Goal: Feedback & Contribution: Contribute content

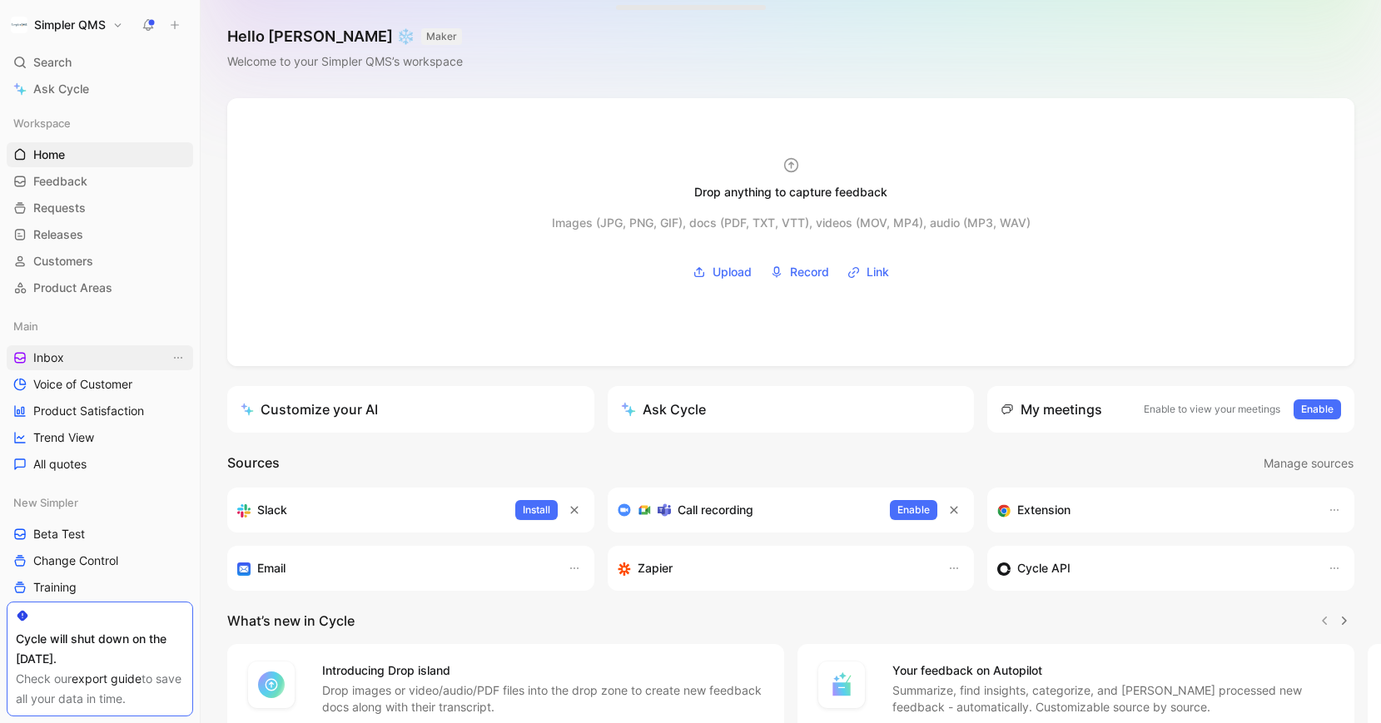
click at [50, 354] on span "Inbox" at bounding box center [48, 358] width 31 height 17
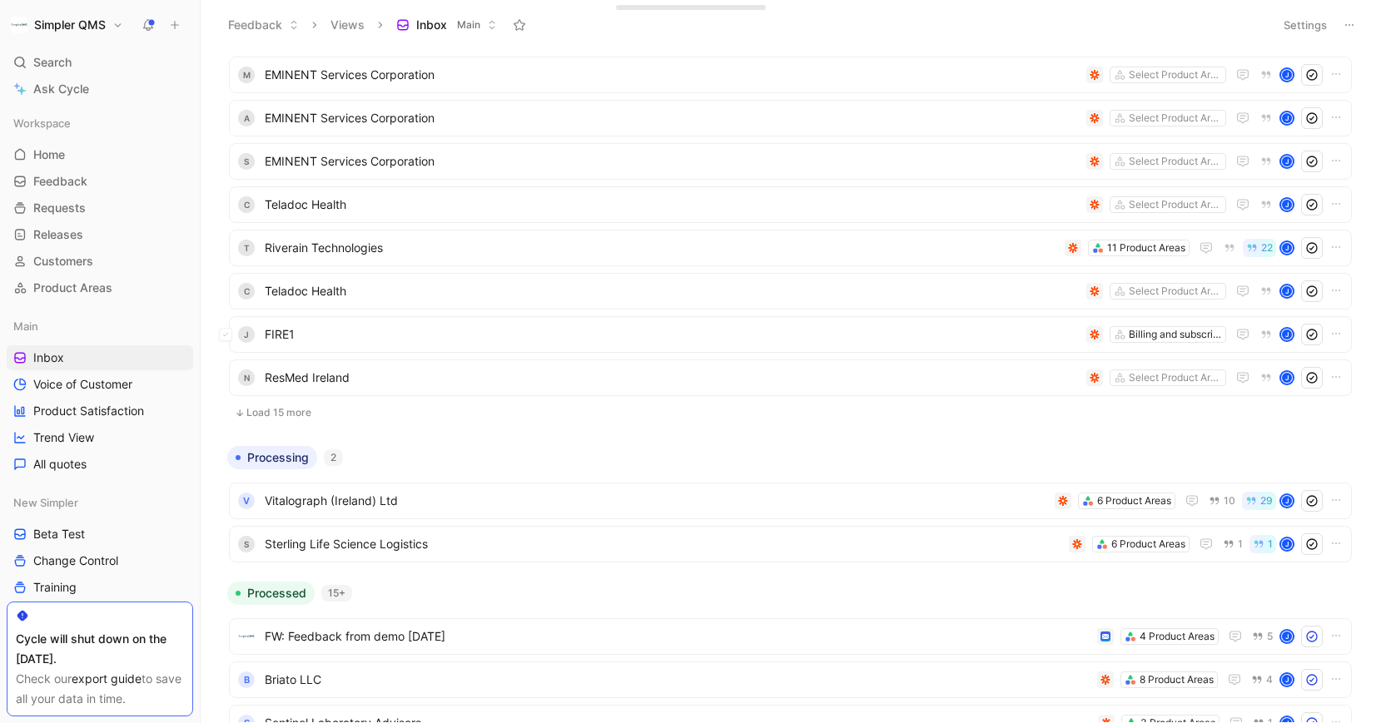
scroll to position [340, 0]
click at [277, 399] on ul "Summit SD 5 Product Areas [PERSON_NAME] Riverain Technologies 12 Product Areas …" at bounding box center [790, 90] width 1123 height 675
click at [281, 410] on button "Load 15 more" at bounding box center [790, 412] width 1123 height 20
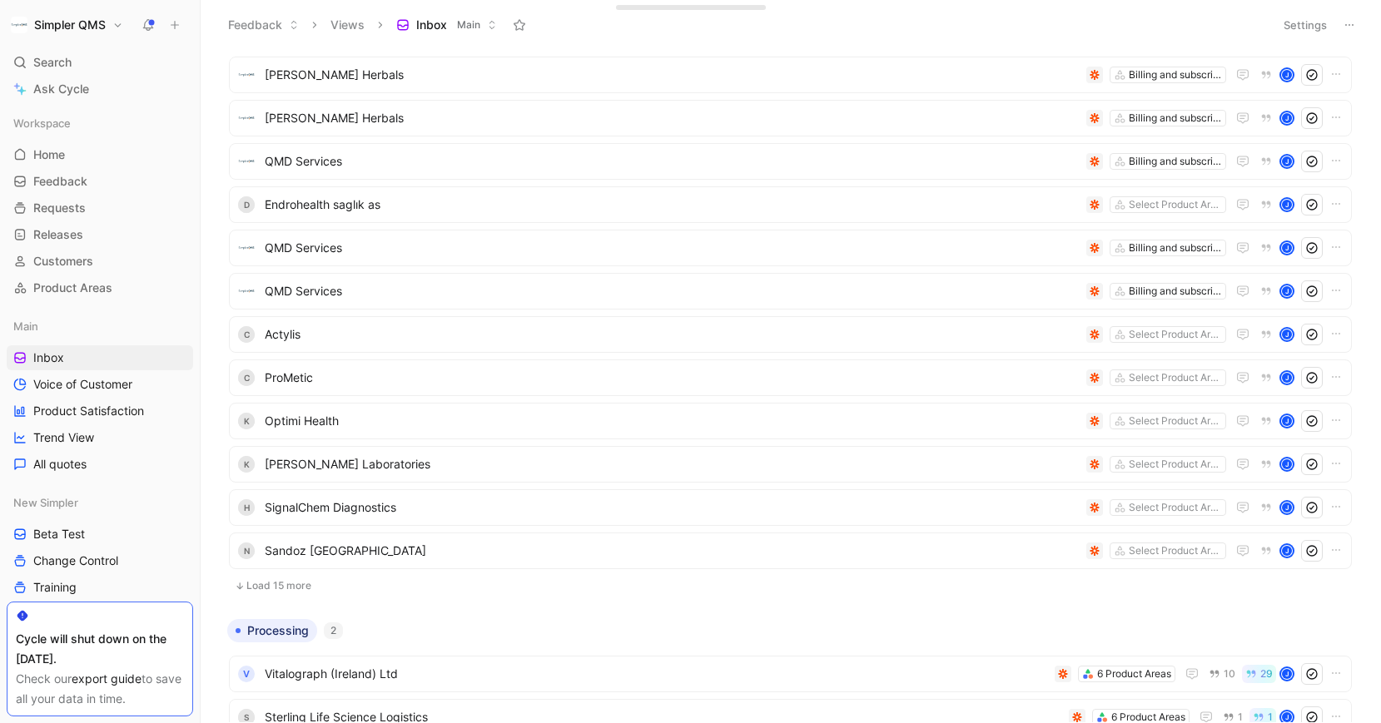
scroll to position [855, 0]
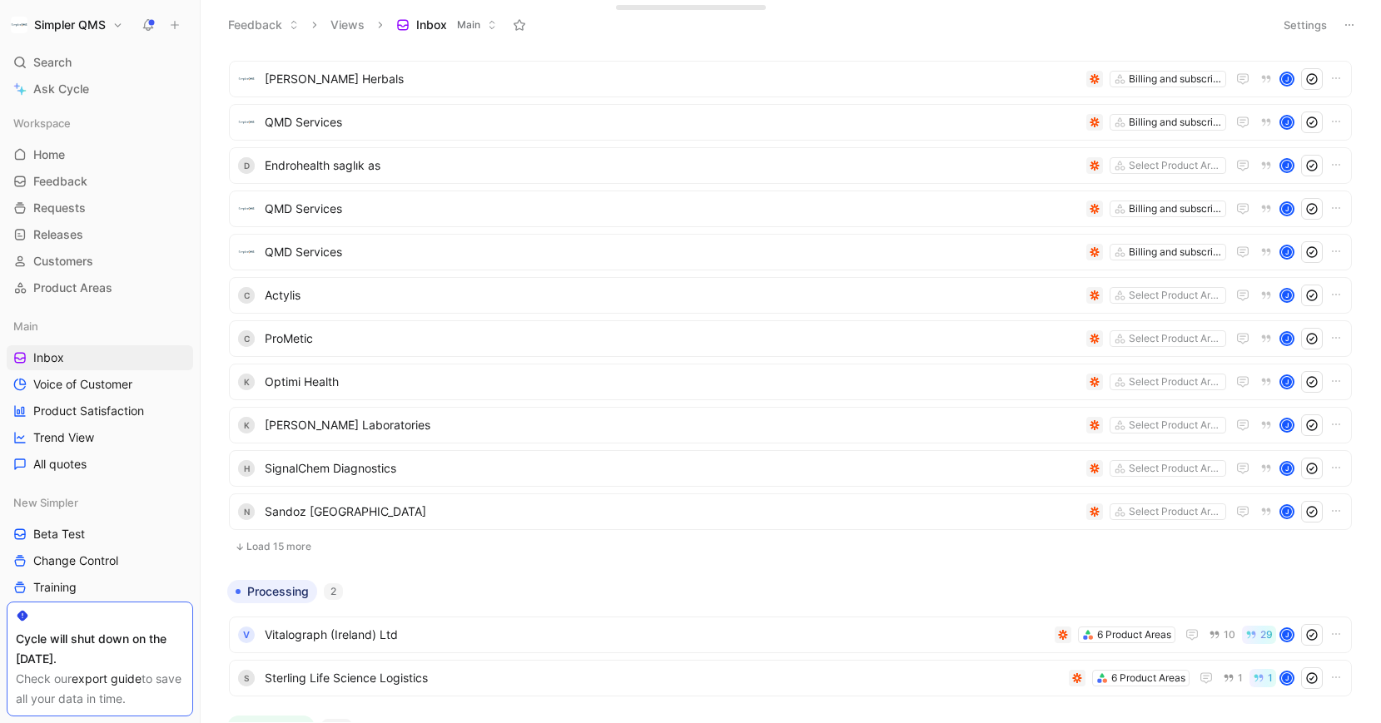
click at [278, 554] on button "Load 15 more" at bounding box center [790, 547] width 1123 height 20
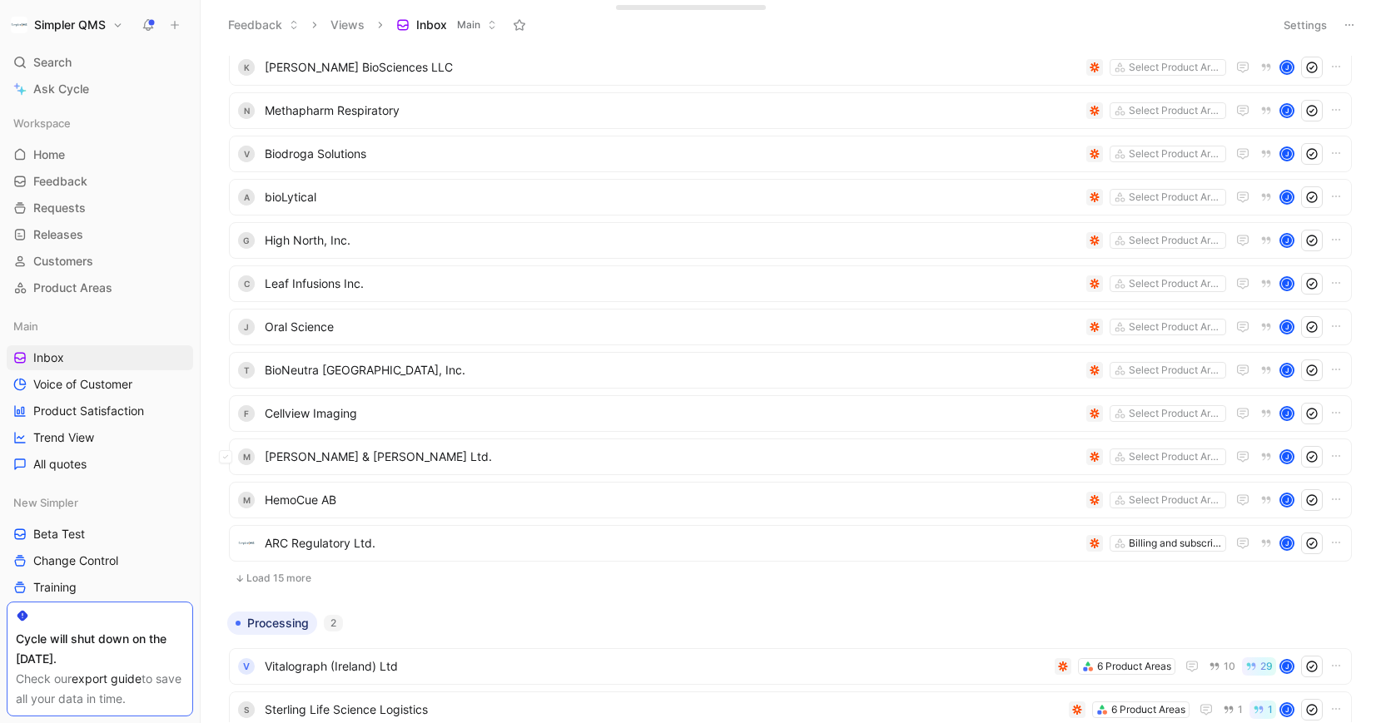
scroll to position [1473, 0]
click at [296, 579] on button "Load 15 more" at bounding box center [790, 578] width 1123 height 20
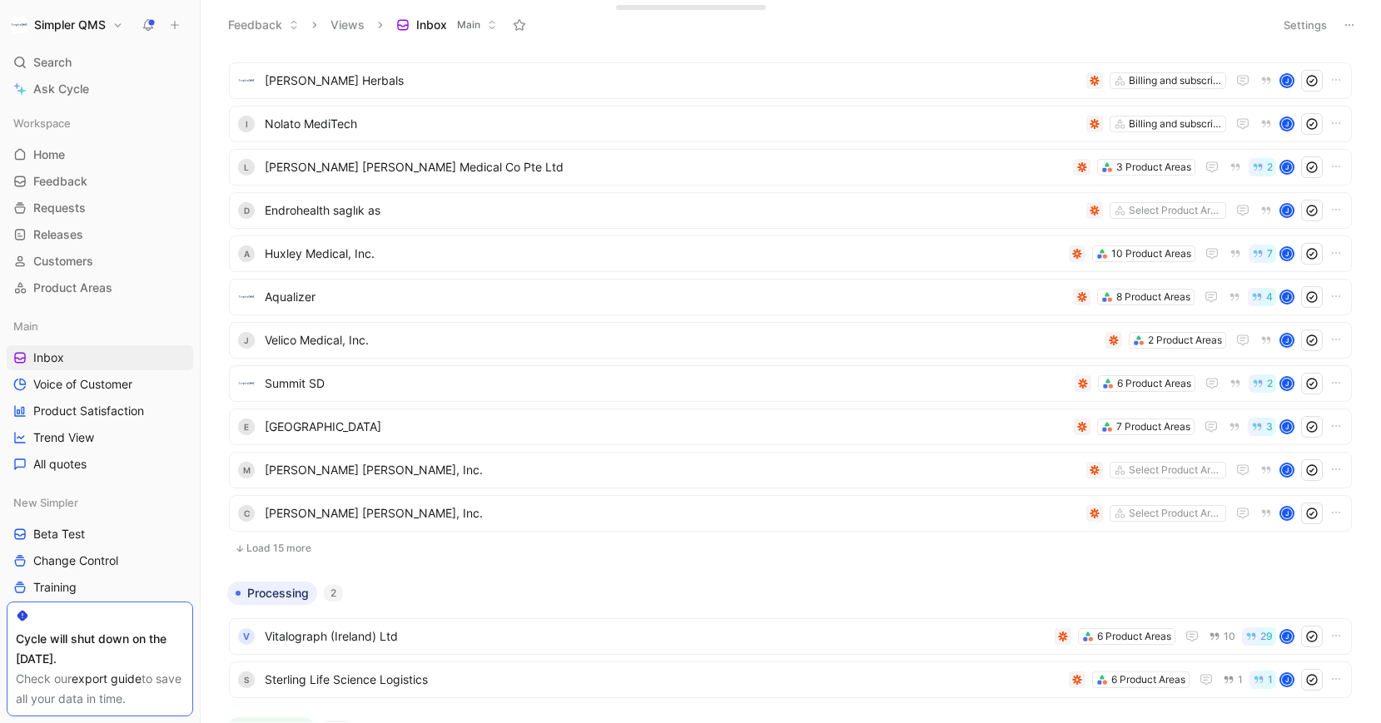
scroll to position [2166, 0]
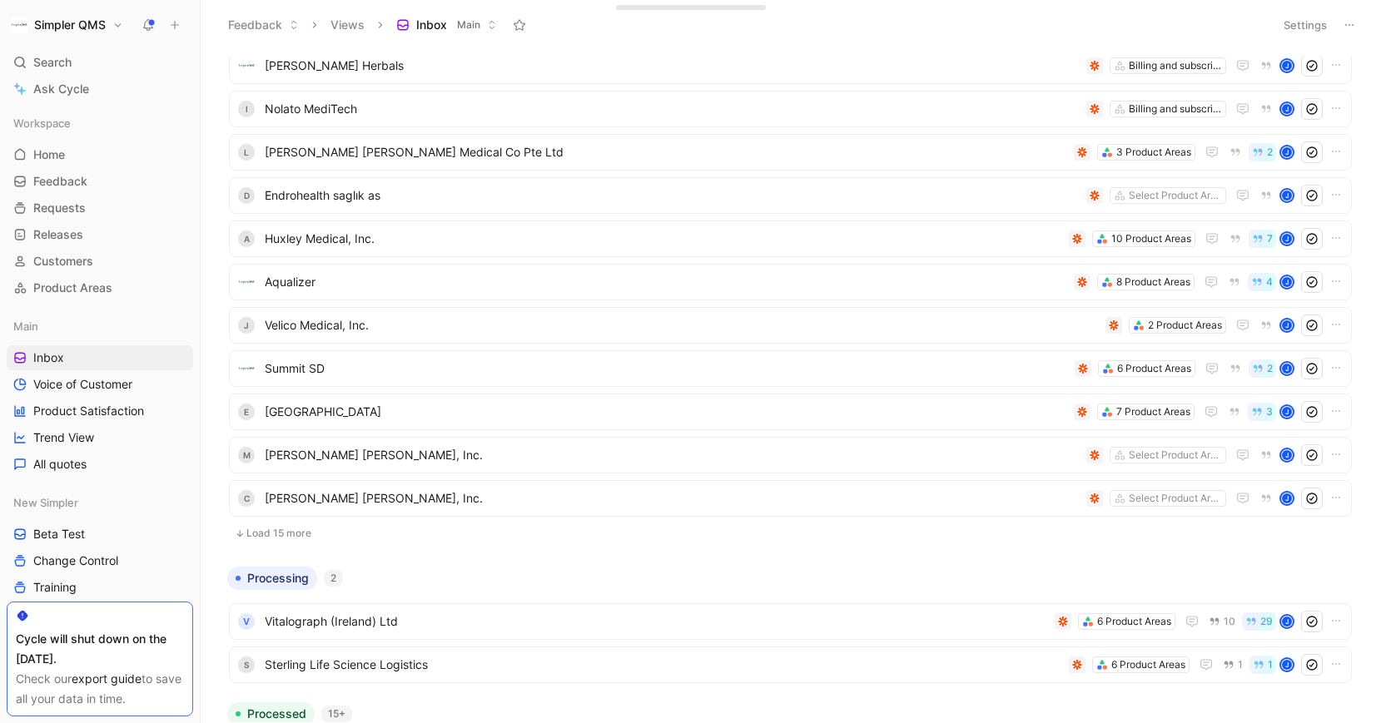
click at [327, 527] on button "Load 15 more" at bounding box center [790, 533] width 1123 height 20
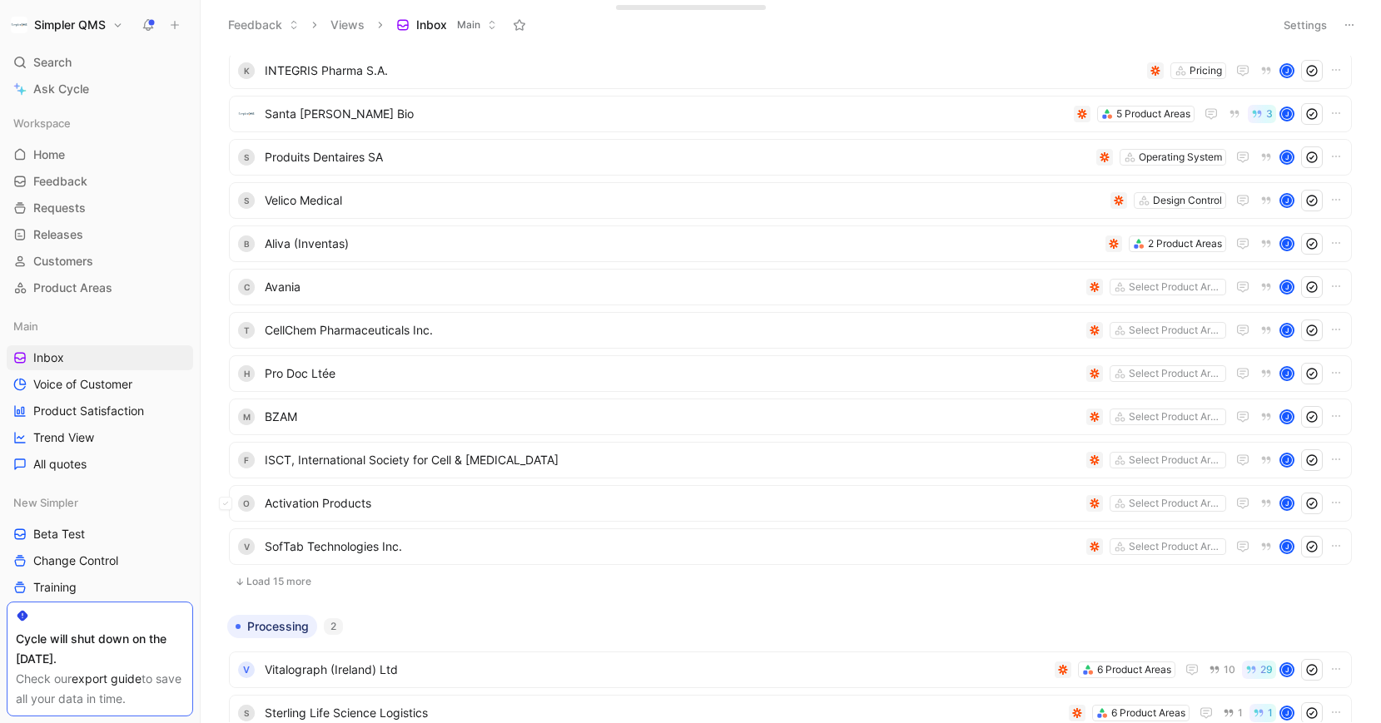
scroll to position [2876, 0]
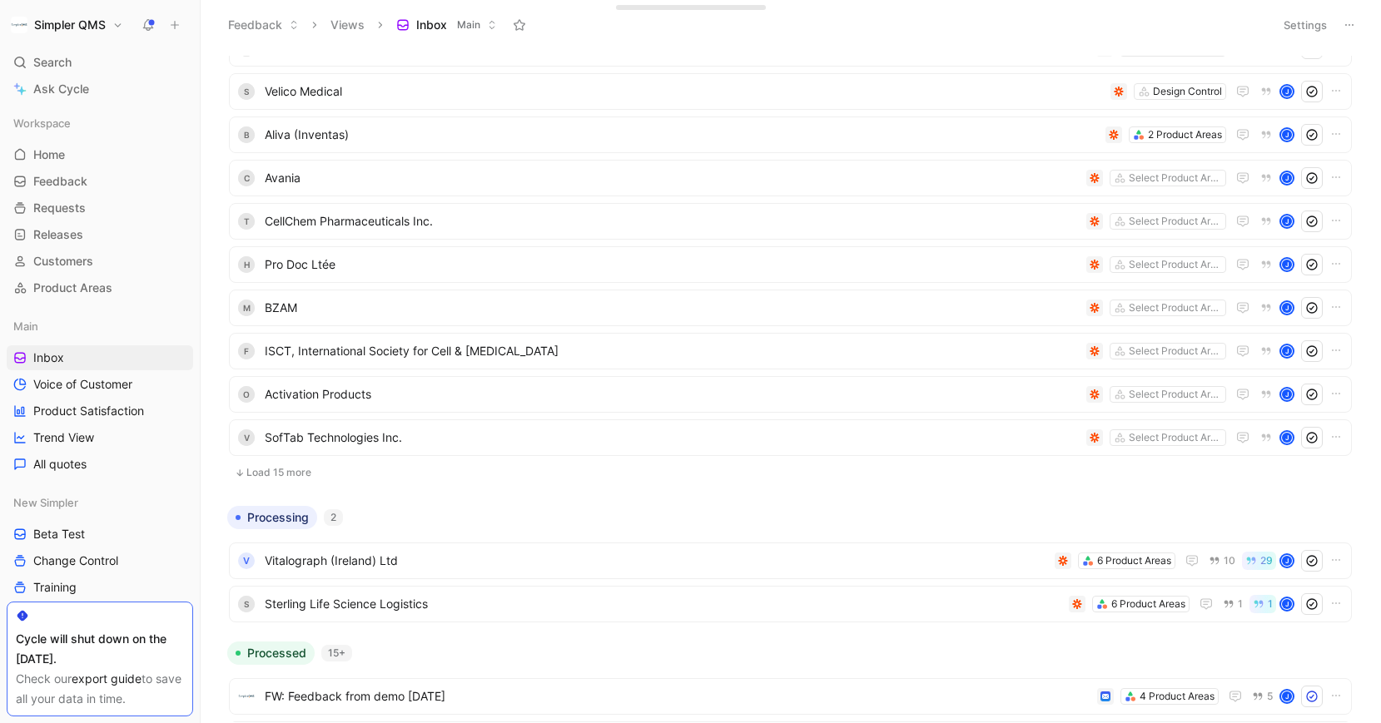
click at [299, 472] on button "Load 15 more" at bounding box center [790, 473] width 1123 height 20
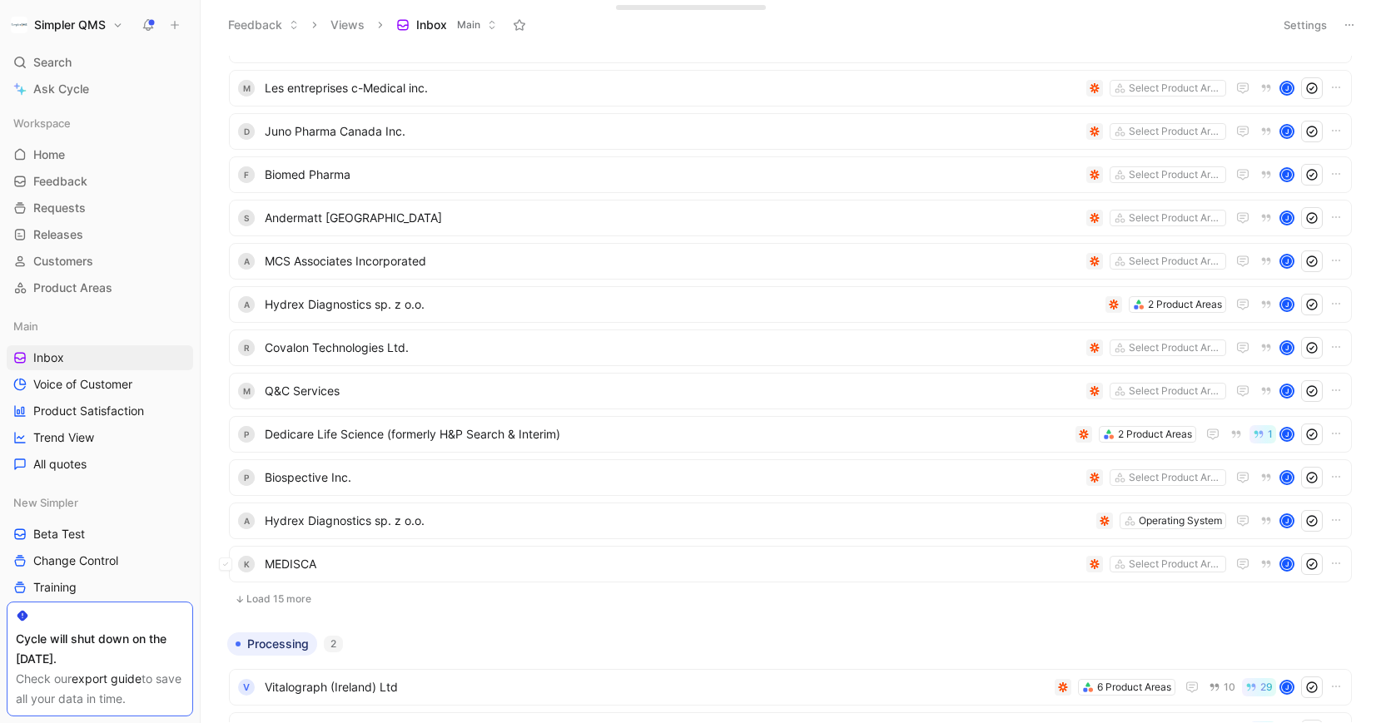
scroll to position [3515, 0]
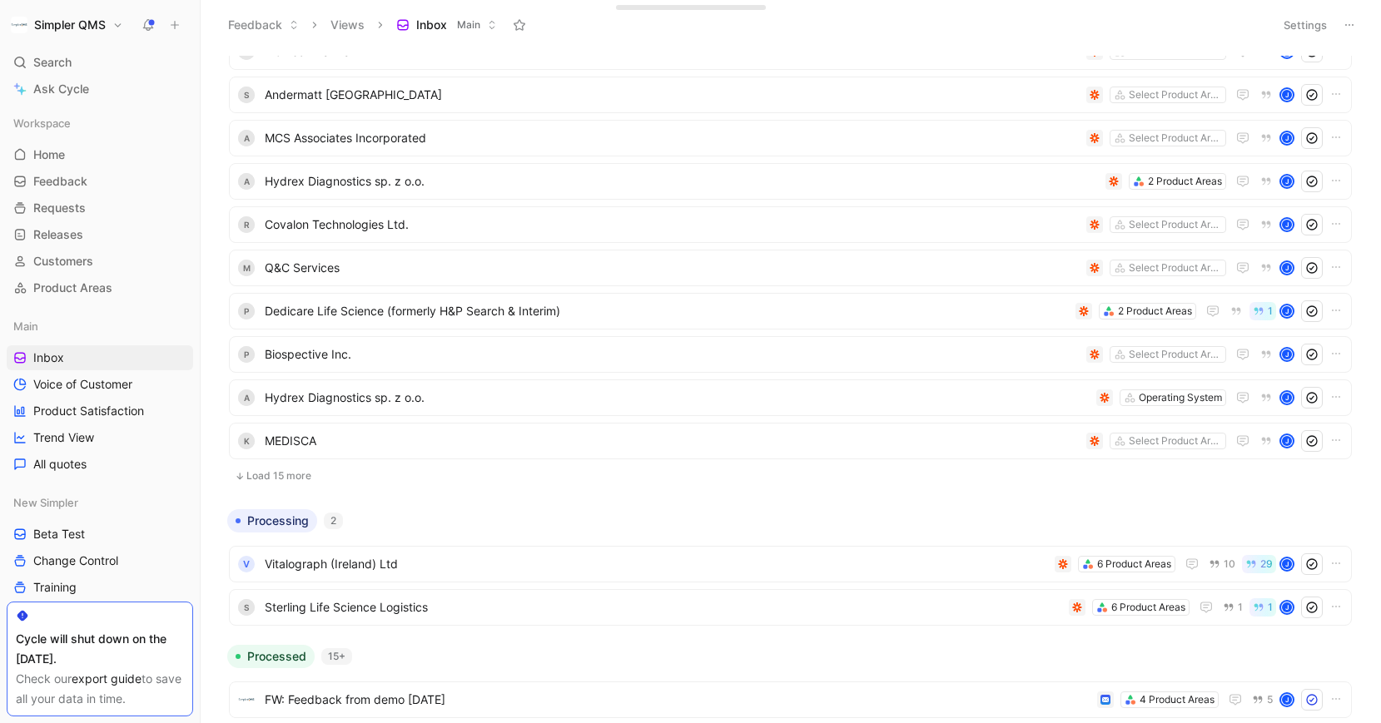
click at [272, 476] on button "Load 15 more" at bounding box center [790, 476] width 1123 height 20
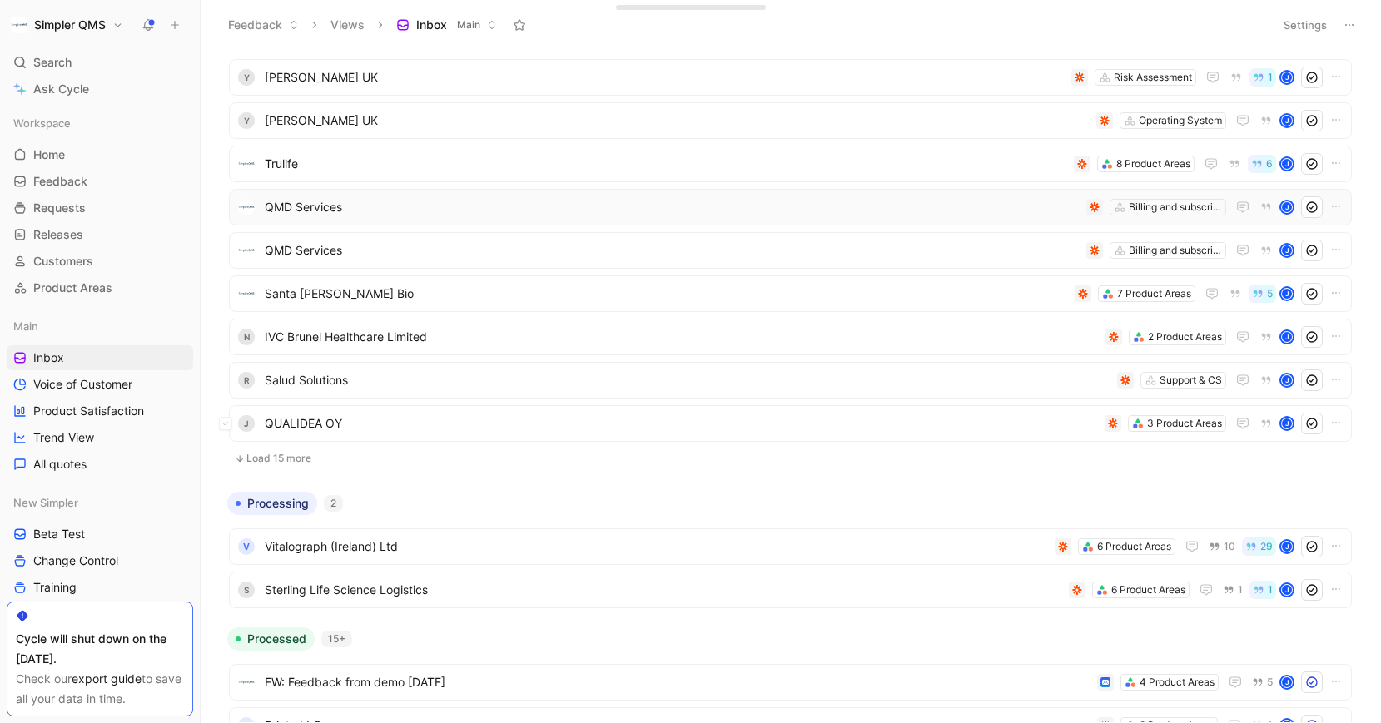
scroll to position [4189, 0]
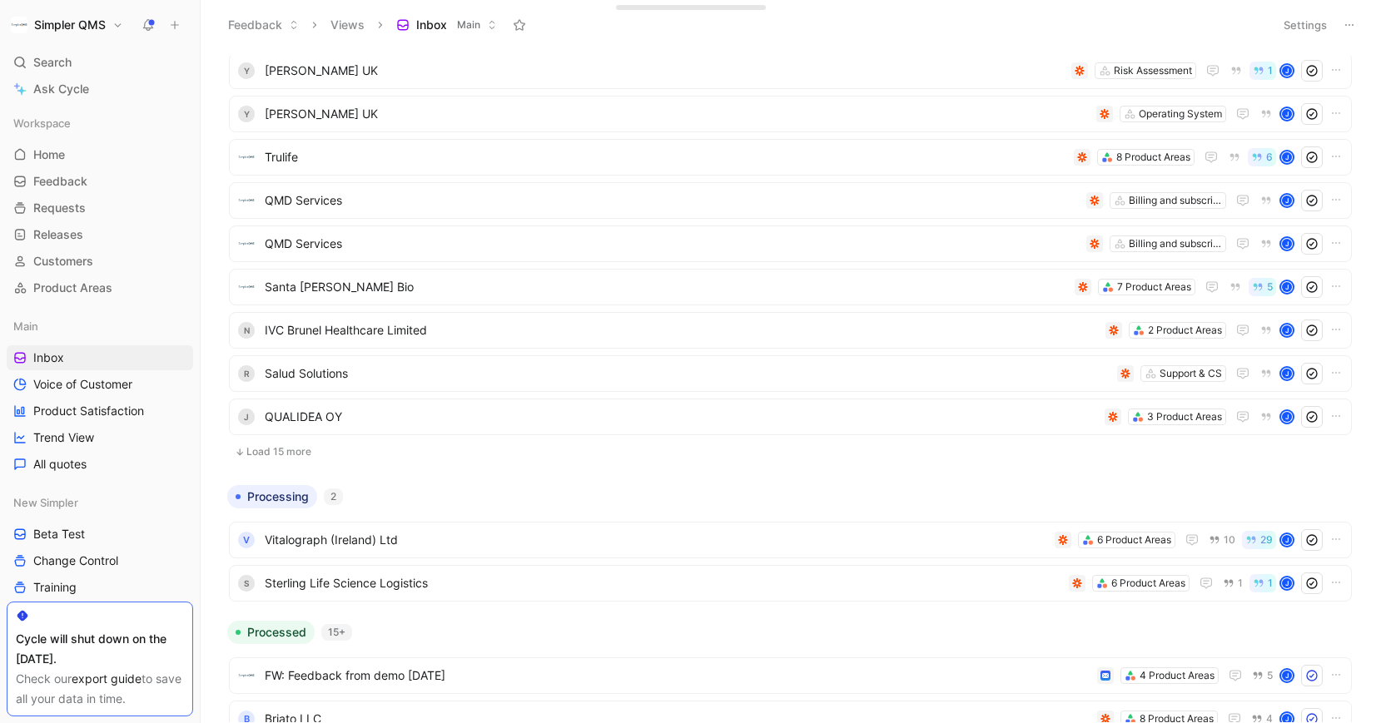
click at [275, 450] on button "Load 15 more" at bounding box center [790, 452] width 1123 height 20
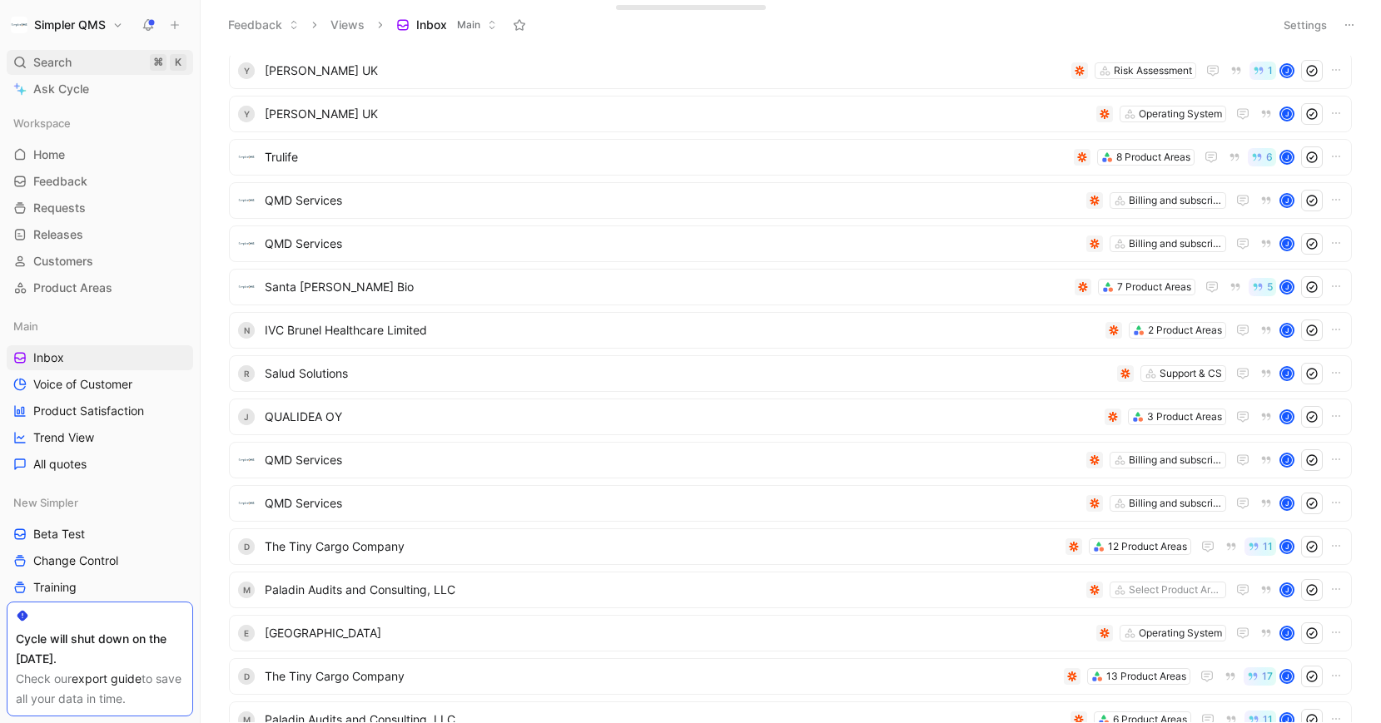
click at [52, 68] on span "Search" at bounding box center [52, 62] width 38 height 20
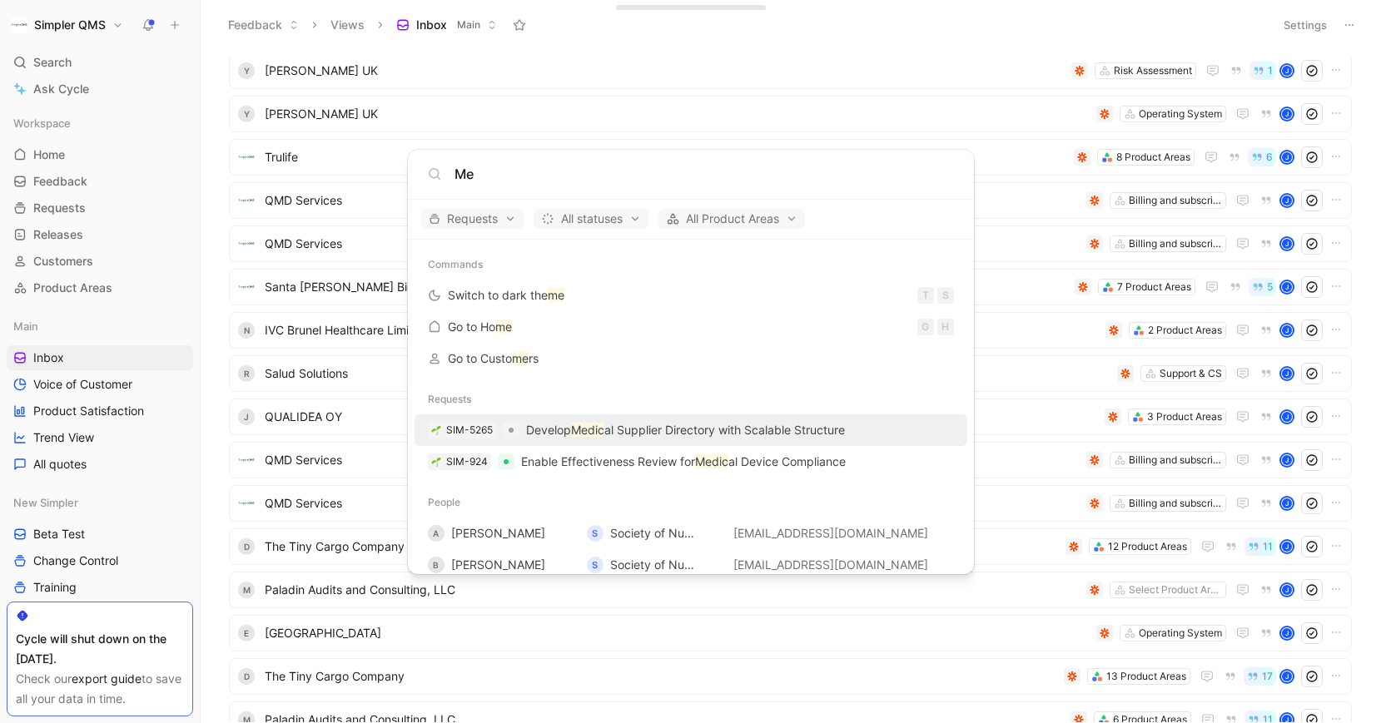
type input "M"
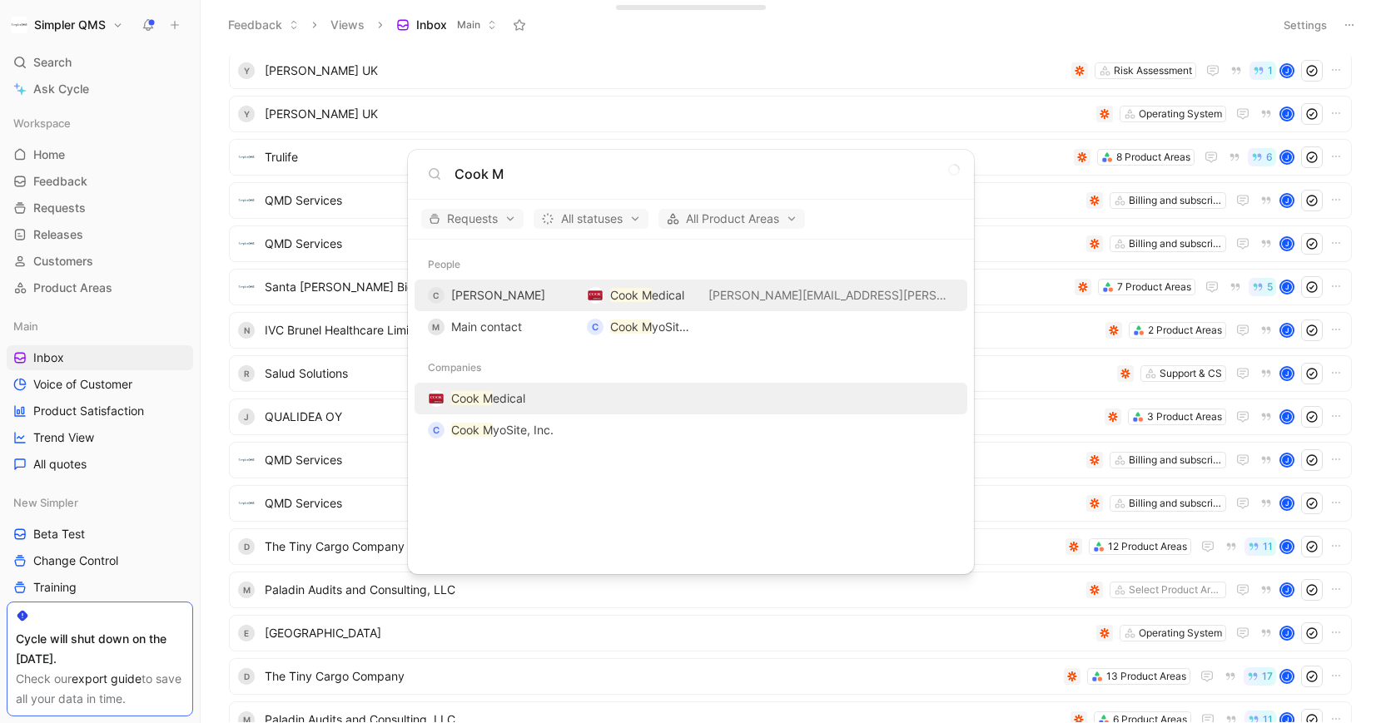
type input "Cook M"
click at [489, 401] on mark "Cook M" at bounding box center [472, 398] width 42 height 14
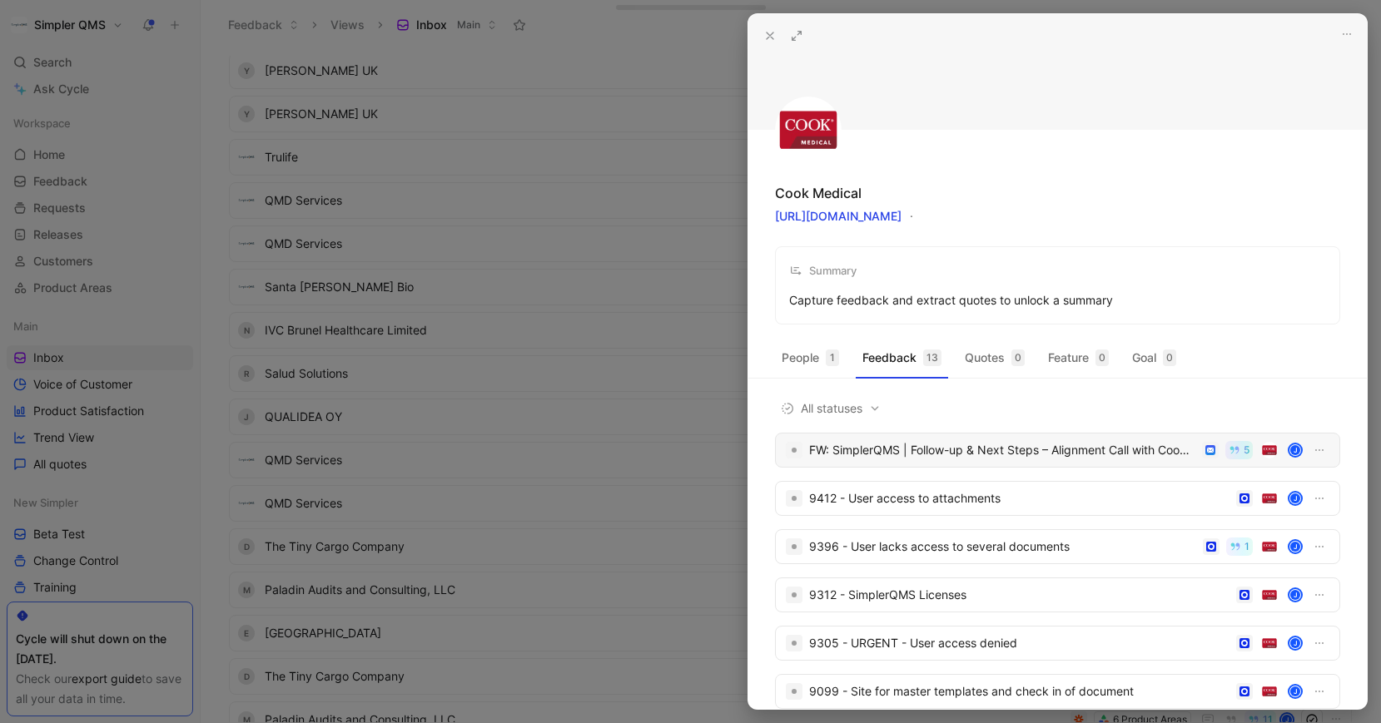
click at [1057, 455] on div "FW: SimplerQMS | Follow-up & Next Steps – Alignment Call with Cook Medical Myos…" at bounding box center [1002, 450] width 386 height 20
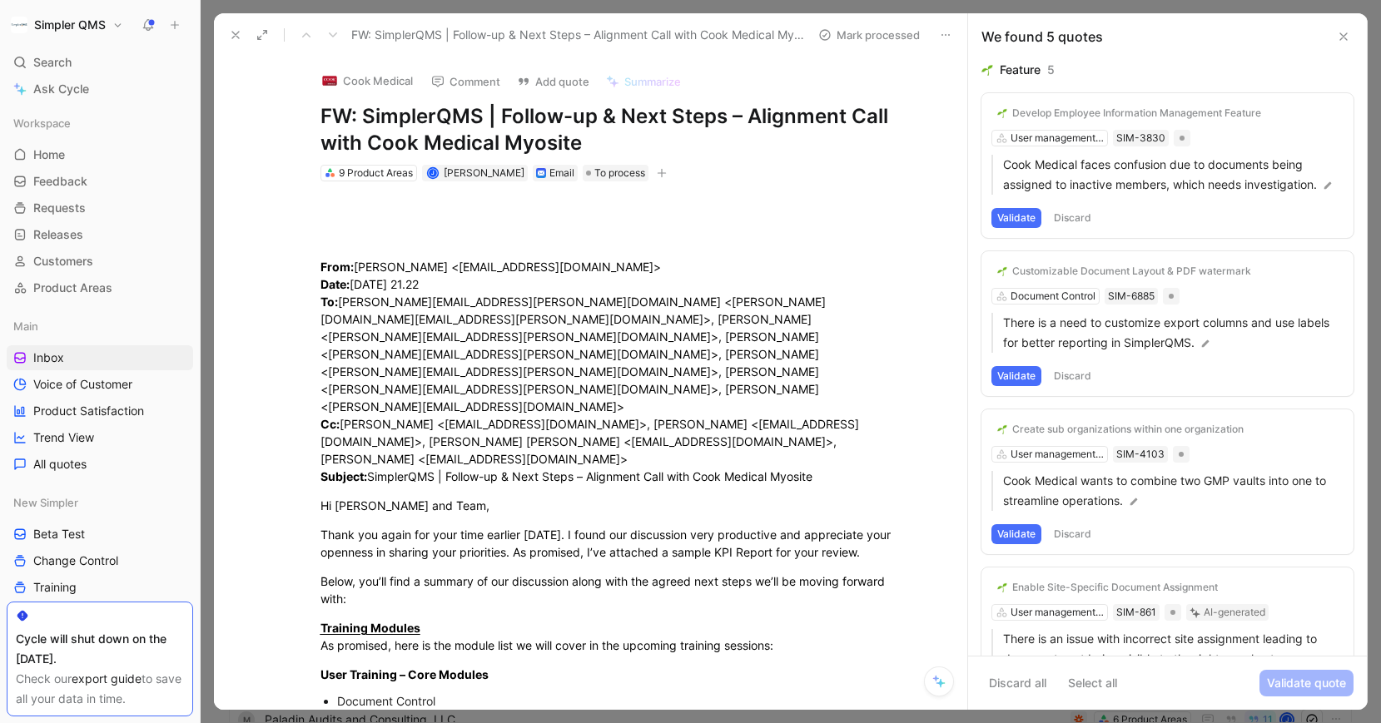
click at [235, 30] on icon at bounding box center [235, 34] width 13 height 13
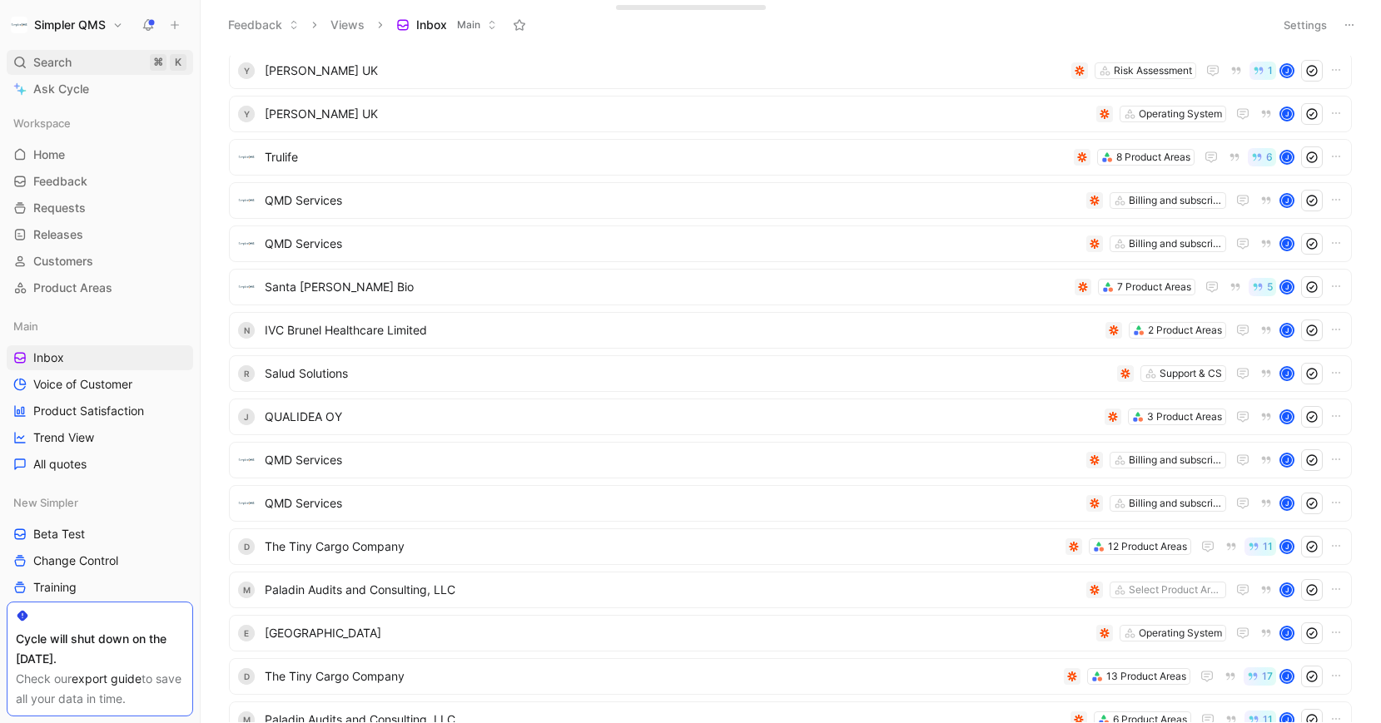
click at [78, 55] on div "Search ⌘ K" at bounding box center [100, 62] width 186 height 25
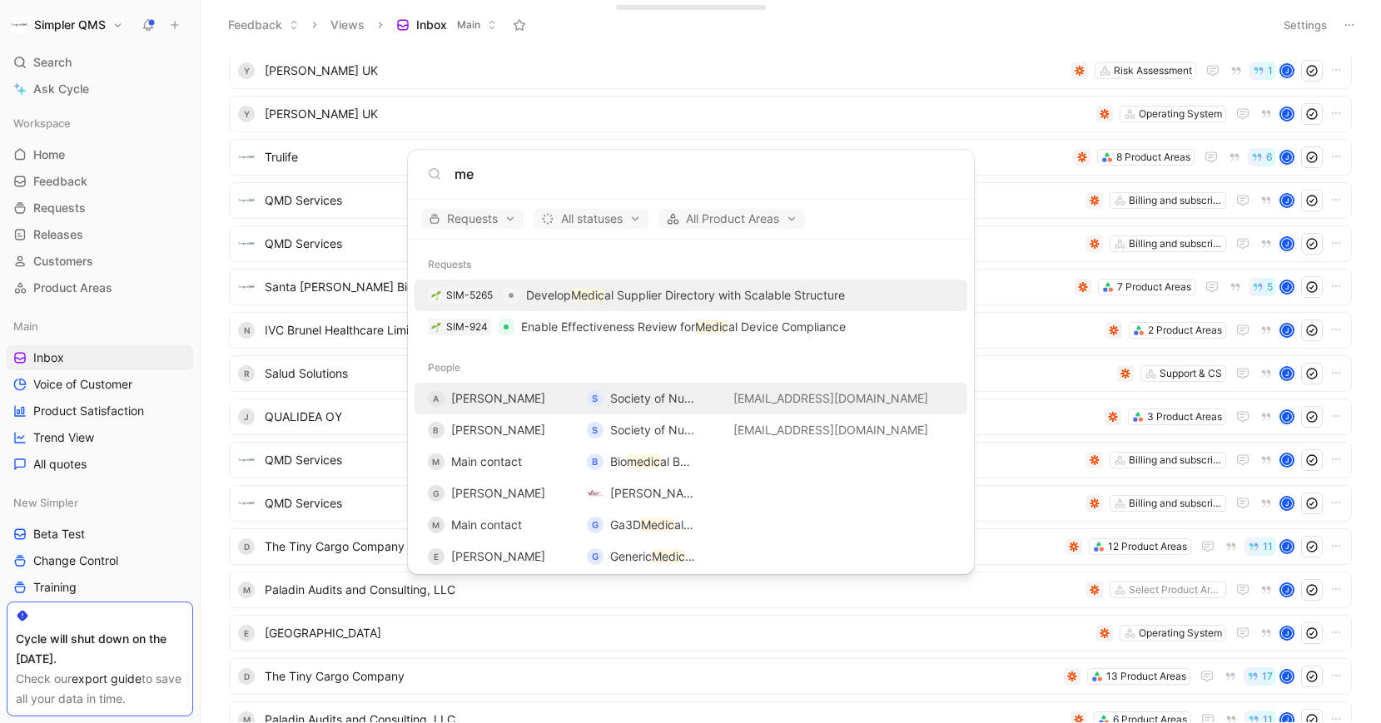
type input "m"
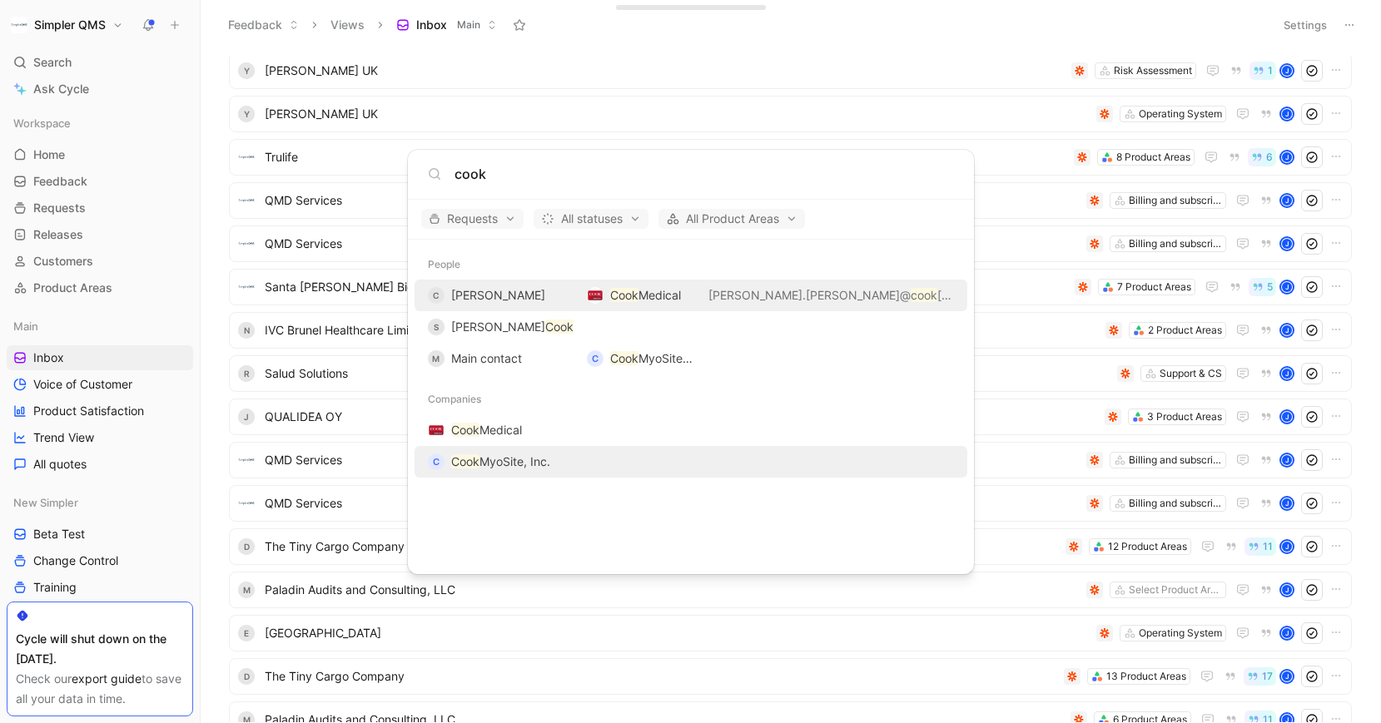
type input "cook"
click at [514, 459] on span "MyoSite, Inc." at bounding box center [514, 461] width 71 height 14
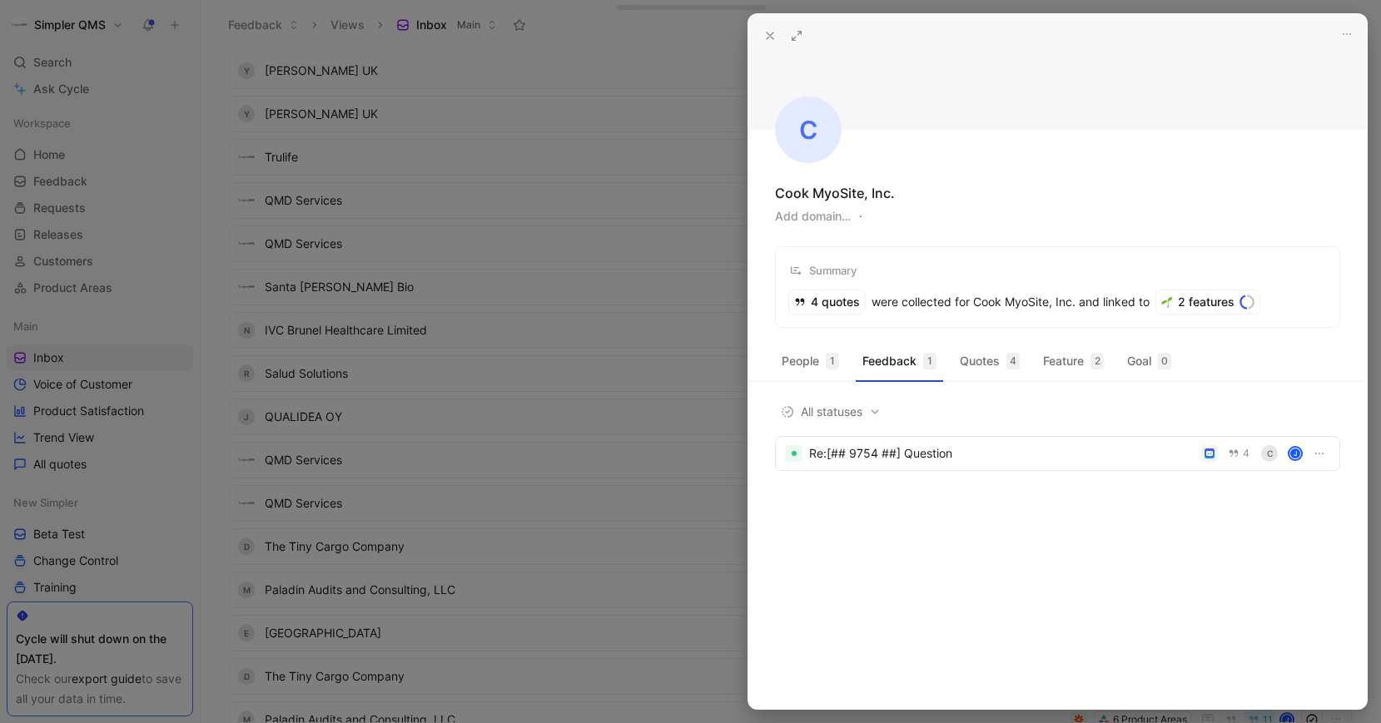
click at [78, 67] on div at bounding box center [690, 361] width 1381 height 723
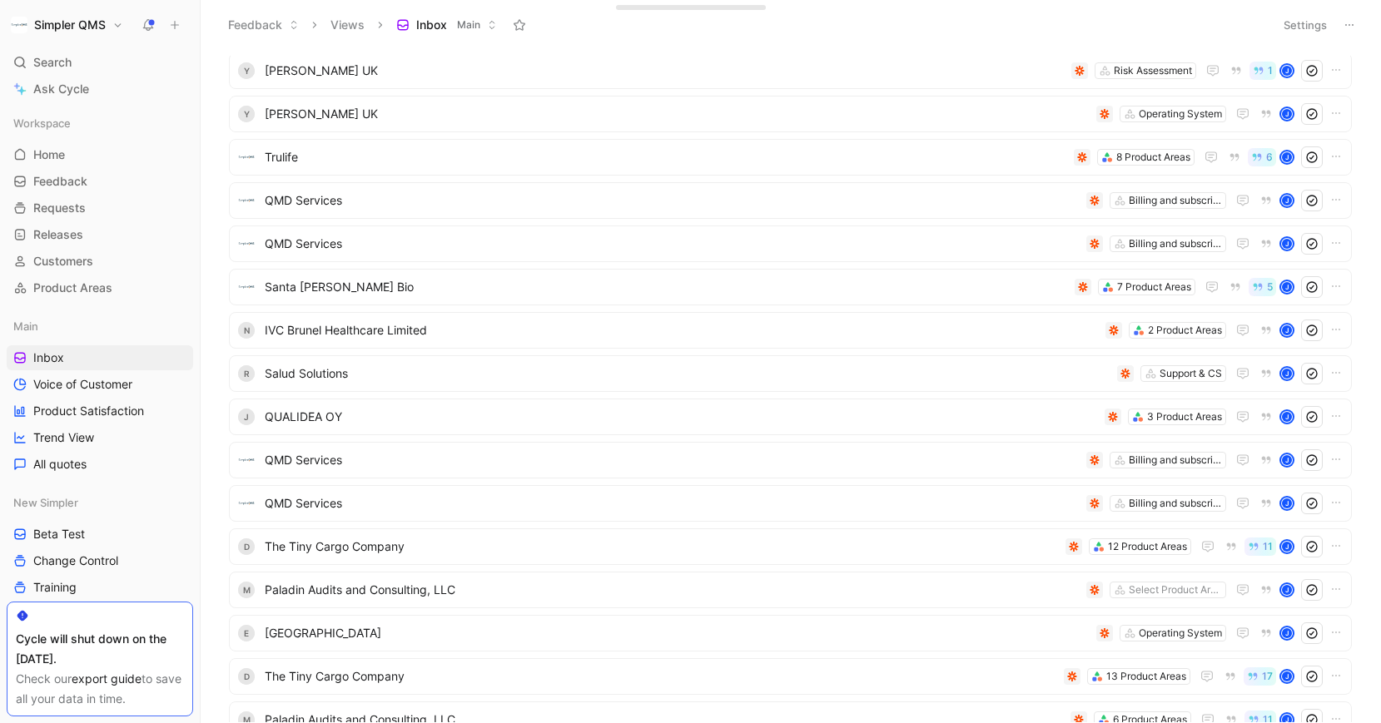
click at [78, 67] on div "Search ⌘ K" at bounding box center [100, 62] width 186 height 25
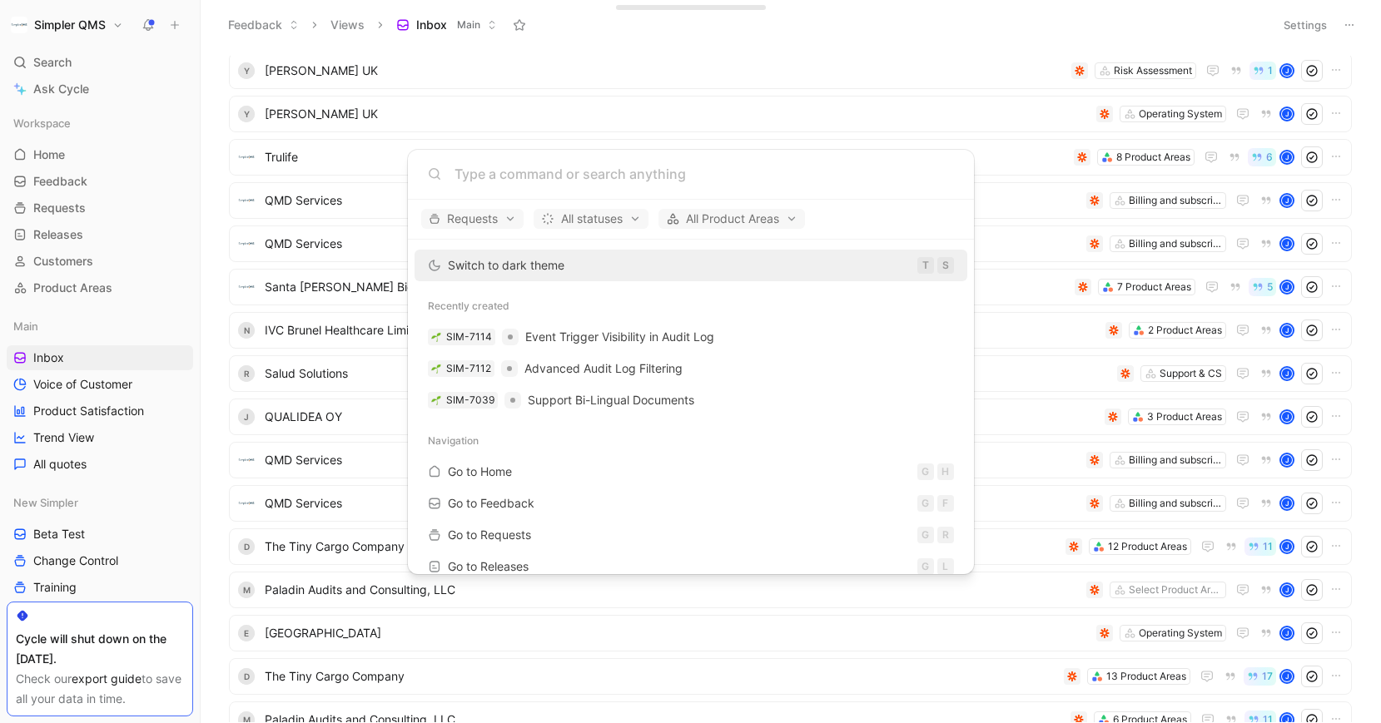
type input "M"
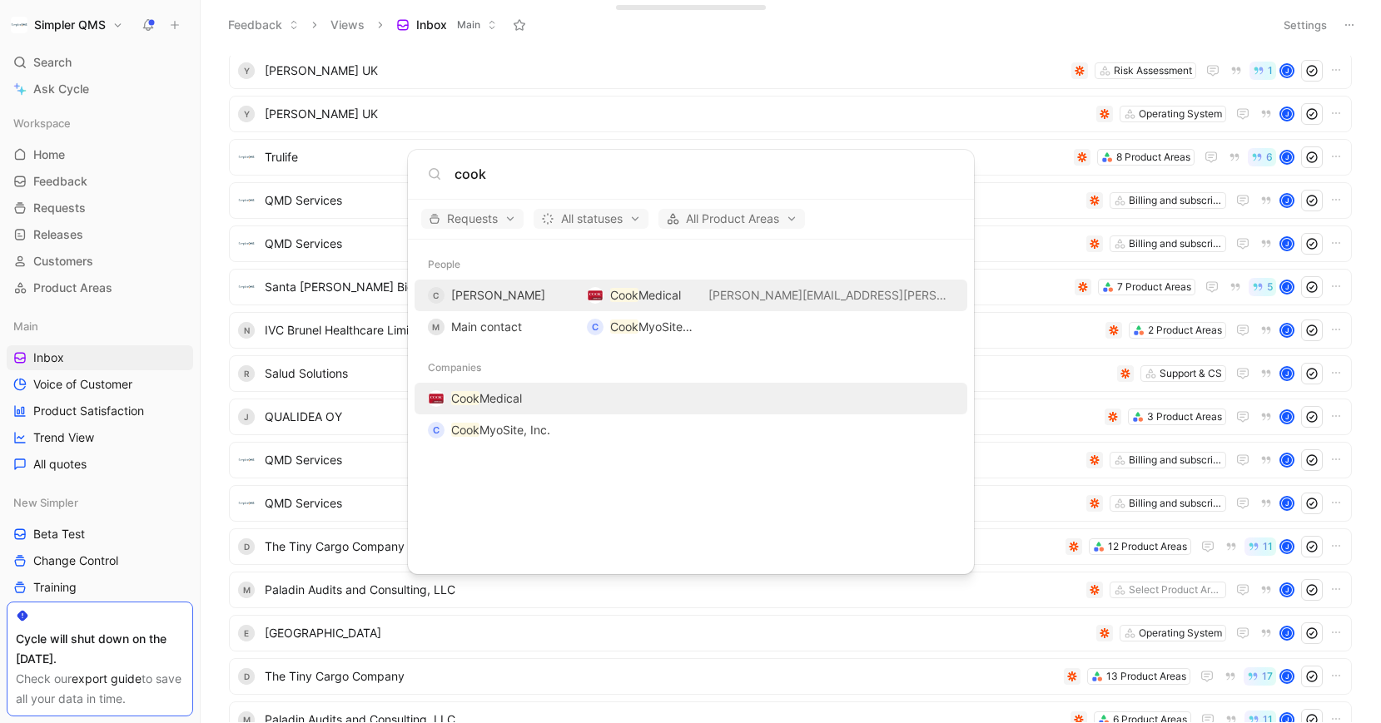
type input "cook"
click at [506, 399] on span "Medical" at bounding box center [500, 398] width 42 height 14
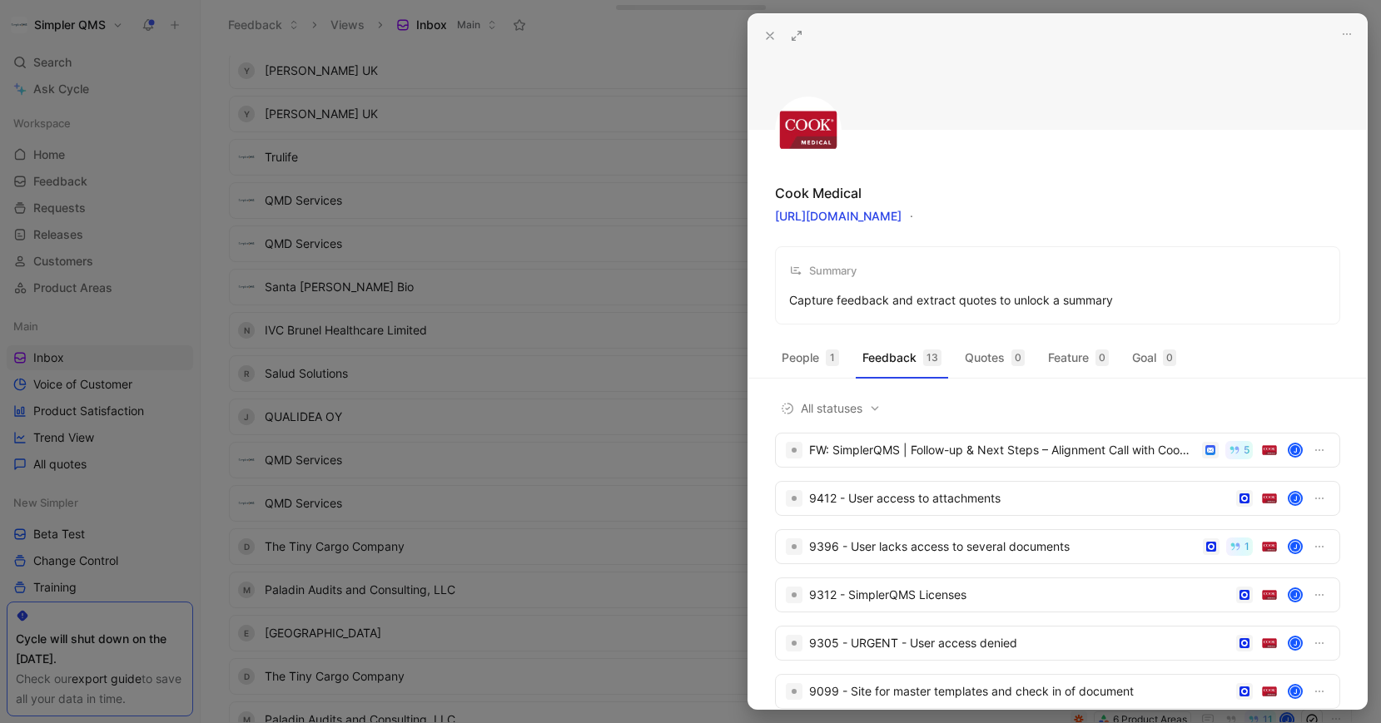
click at [766, 38] on use at bounding box center [769, 35] width 7 height 7
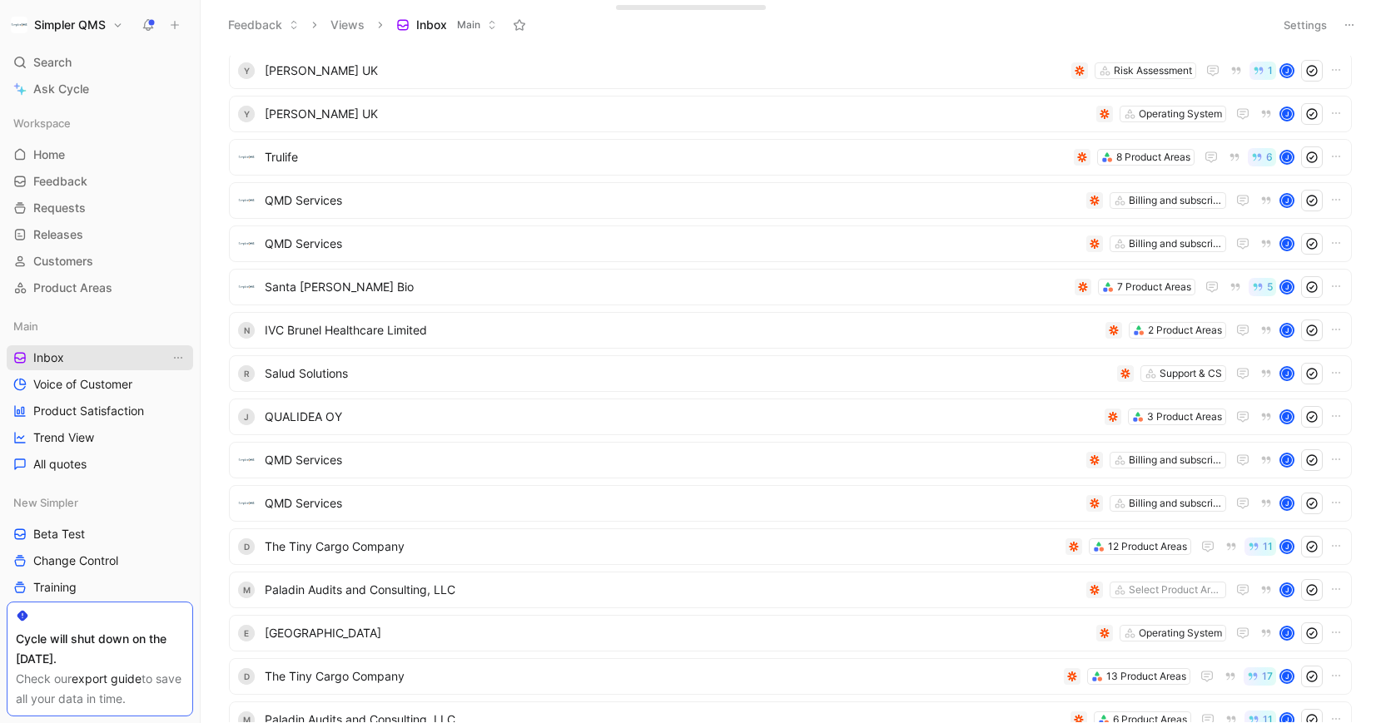
click at [59, 359] on span "Inbox" at bounding box center [48, 358] width 31 height 17
click at [62, 156] on span "Home" at bounding box center [49, 154] width 32 height 17
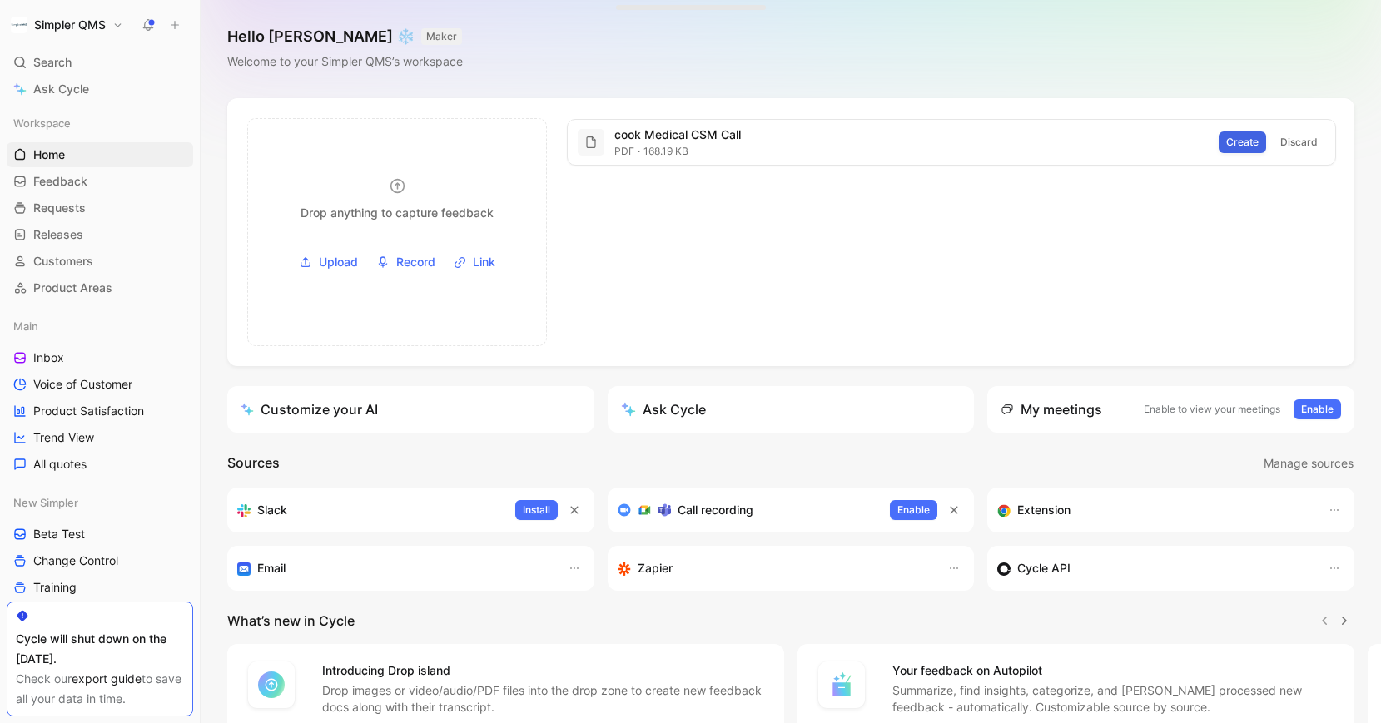
click at [1250, 149] on span "Create" at bounding box center [1242, 142] width 32 height 17
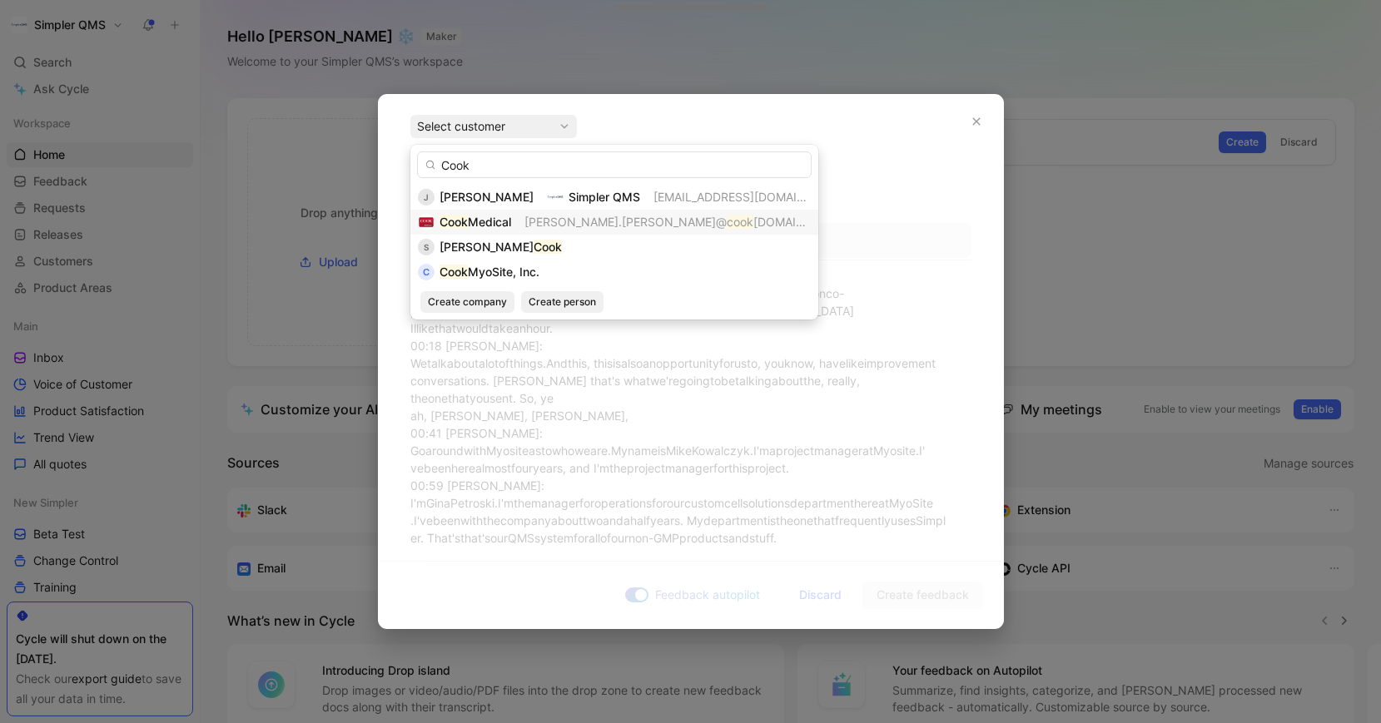
type input "Cook"
click at [498, 223] on span "Medical" at bounding box center [489, 222] width 43 height 14
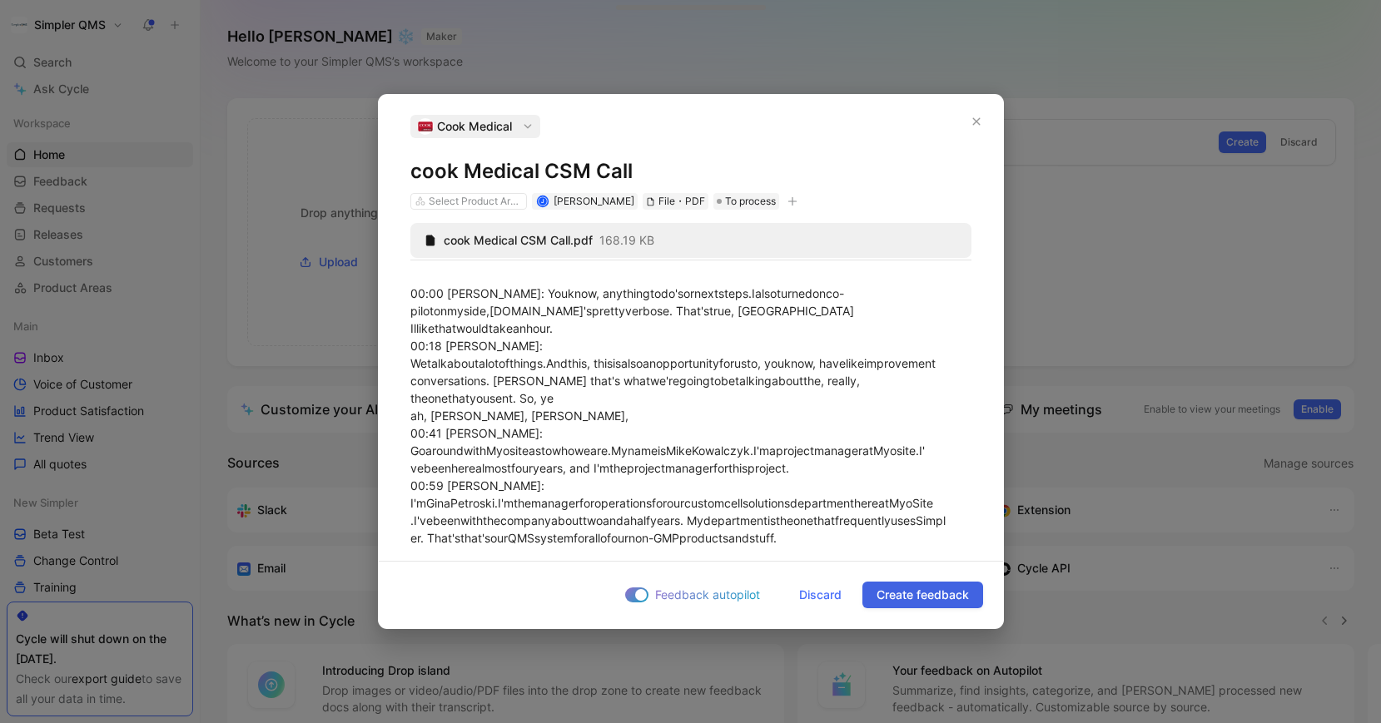
click at [956, 598] on span "Create feedback" at bounding box center [922, 595] width 92 height 20
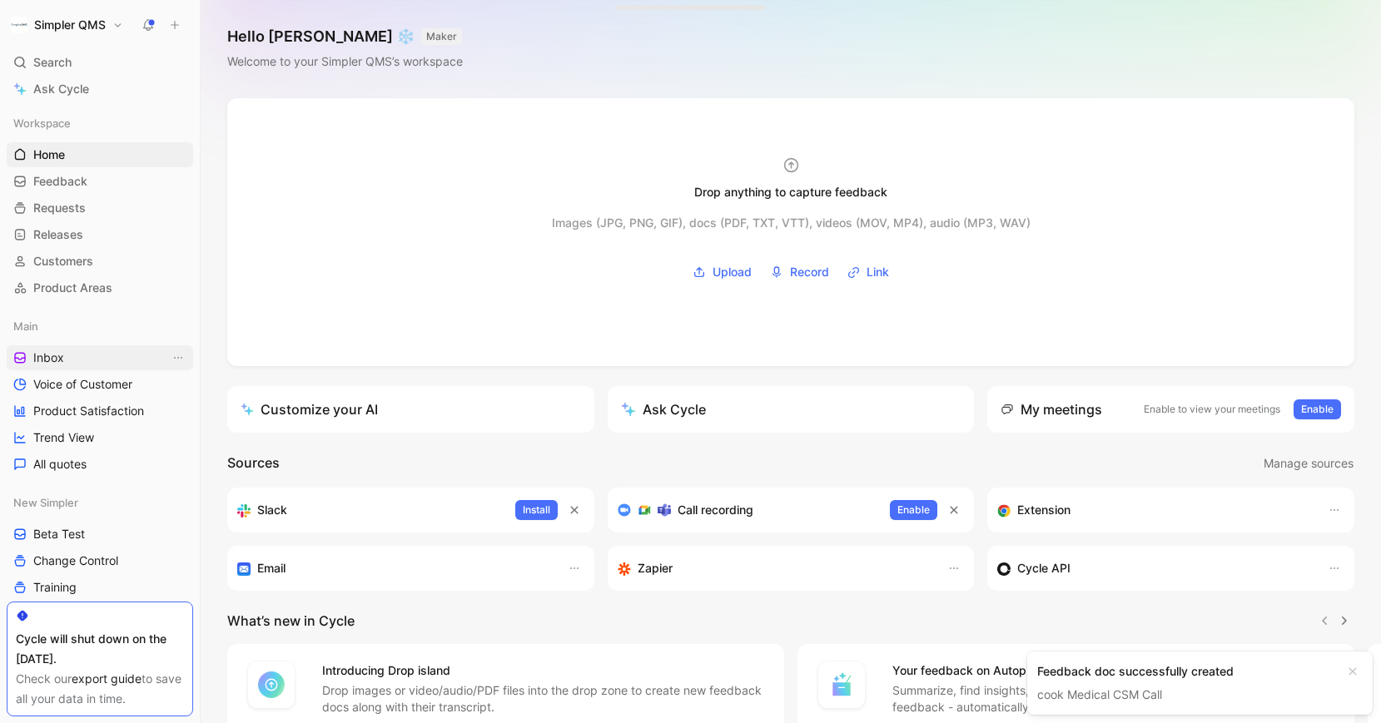
click at [54, 355] on span "Inbox" at bounding box center [48, 358] width 31 height 17
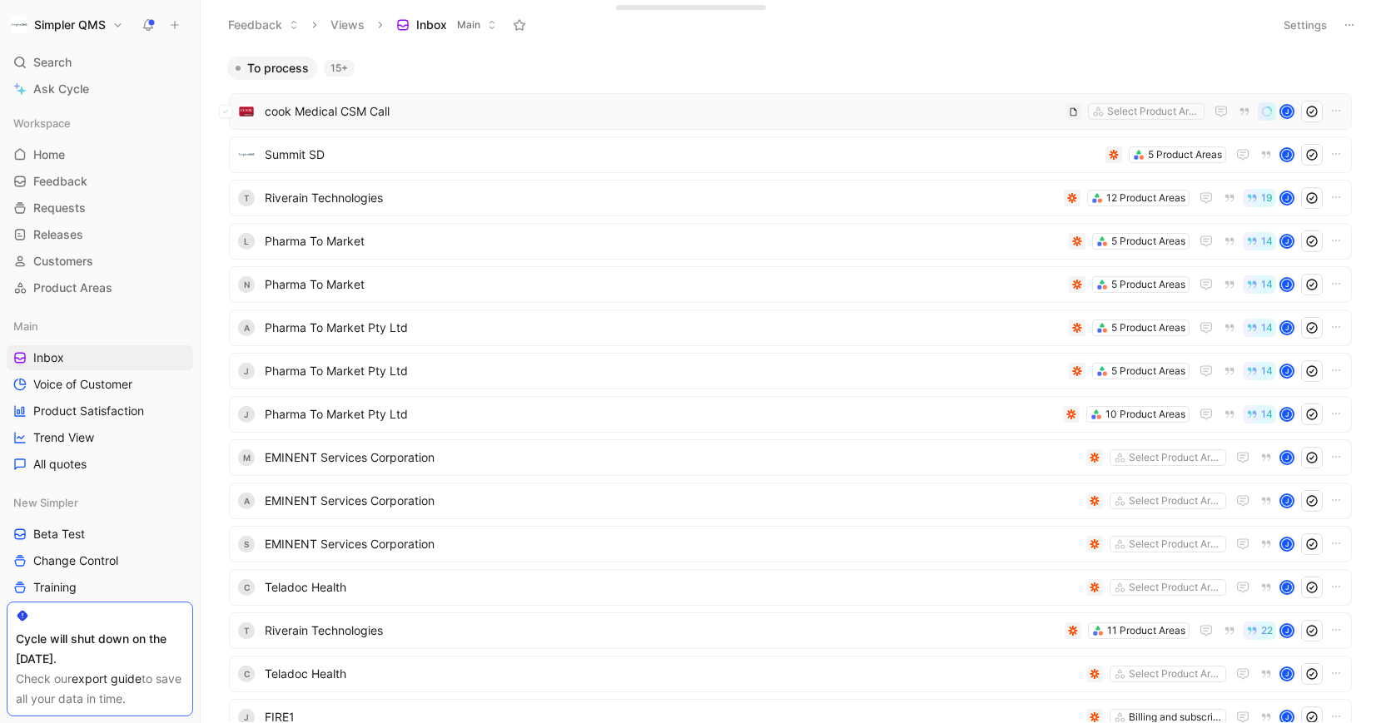
click at [417, 112] on span "cook Medical CSM Call" at bounding box center [662, 112] width 794 height 20
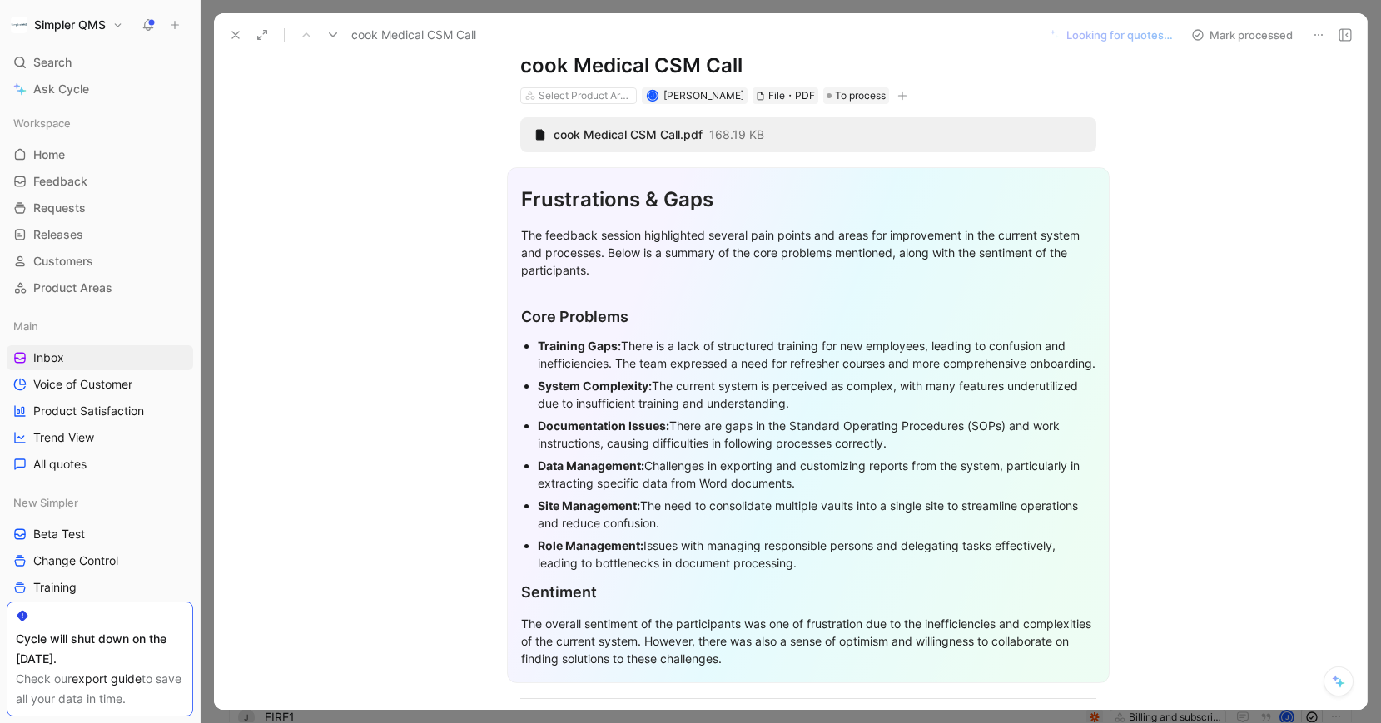
scroll to position [59, 0]
